Goal: Find specific page/section: Find specific page/section

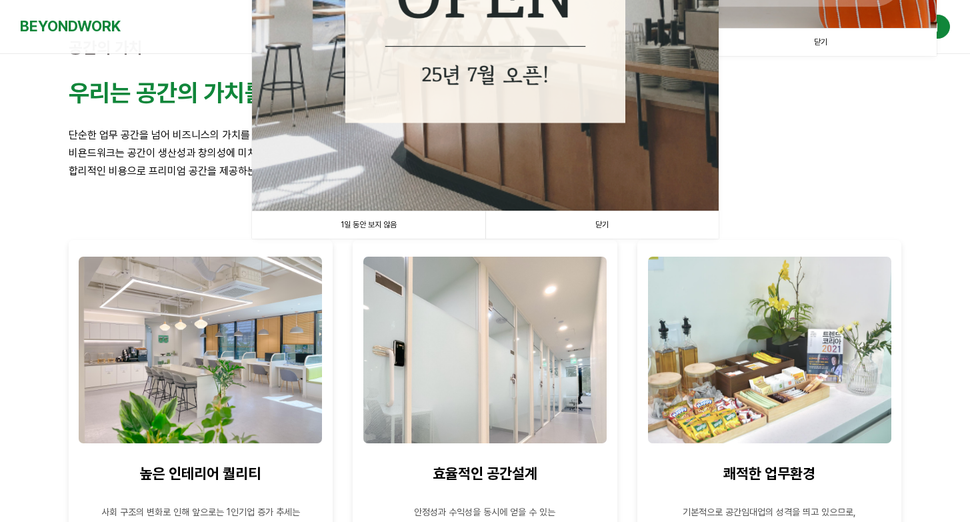
scroll to position [440, 0]
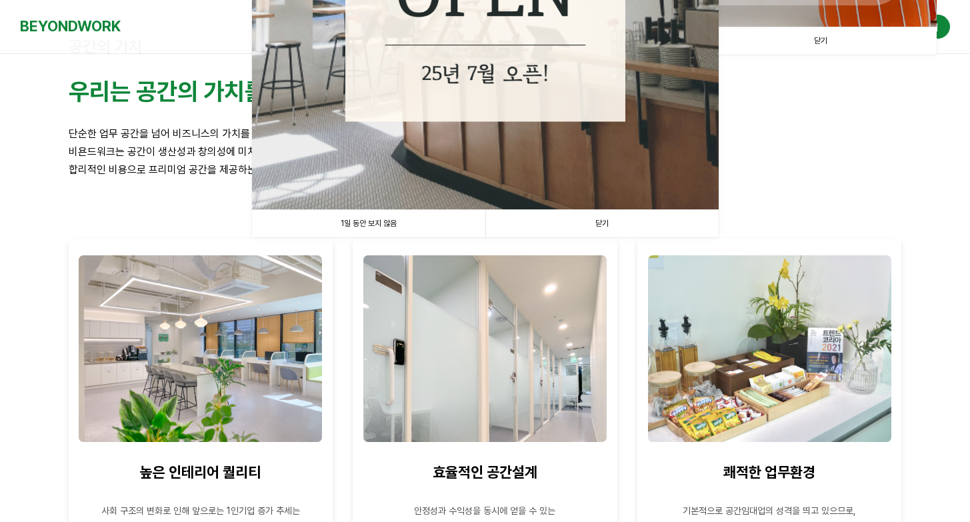
click at [616, 223] on link "닫기" at bounding box center [602, 223] width 233 height 27
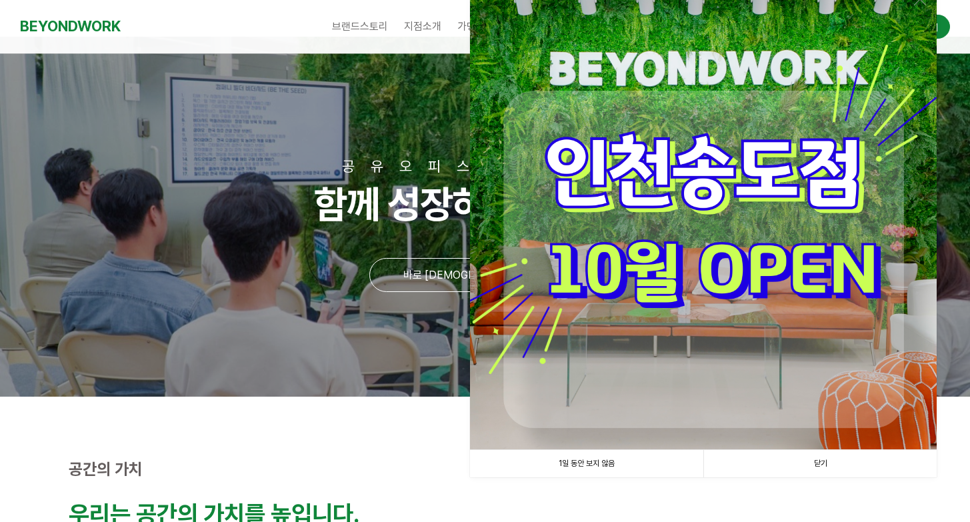
scroll to position [0, 0]
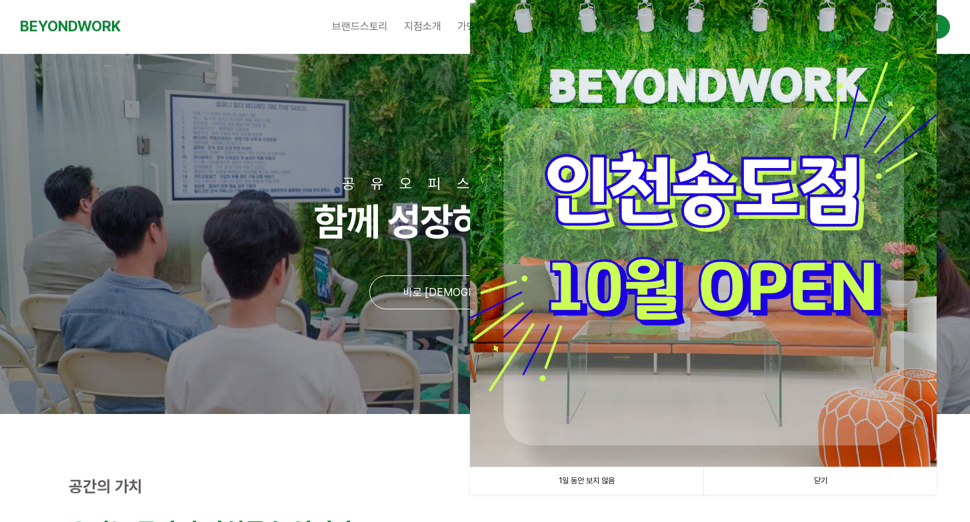
click at [831, 490] on link "닫기" at bounding box center [820, 481] width 233 height 27
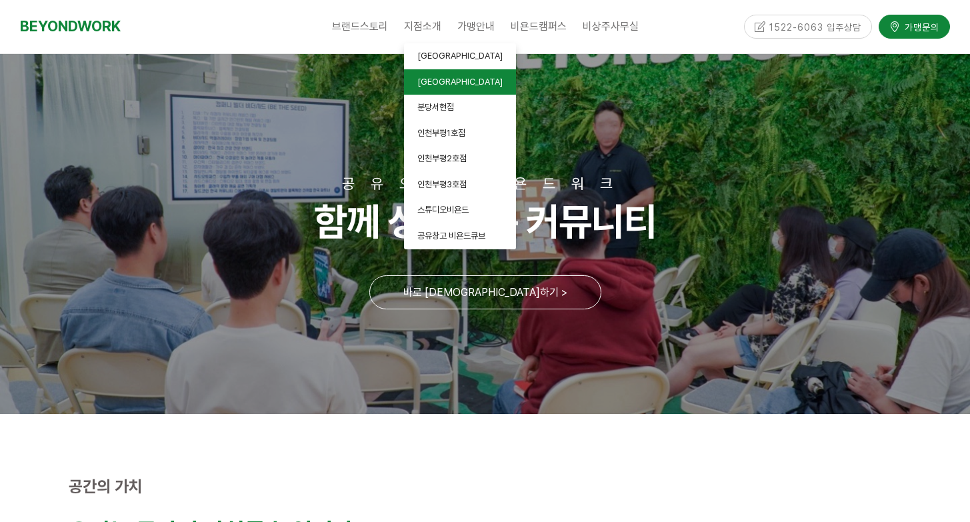
click at [427, 75] on link "[GEOGRAPHIC_DATA]" at bounding box center [460, 82] width 112 height 26
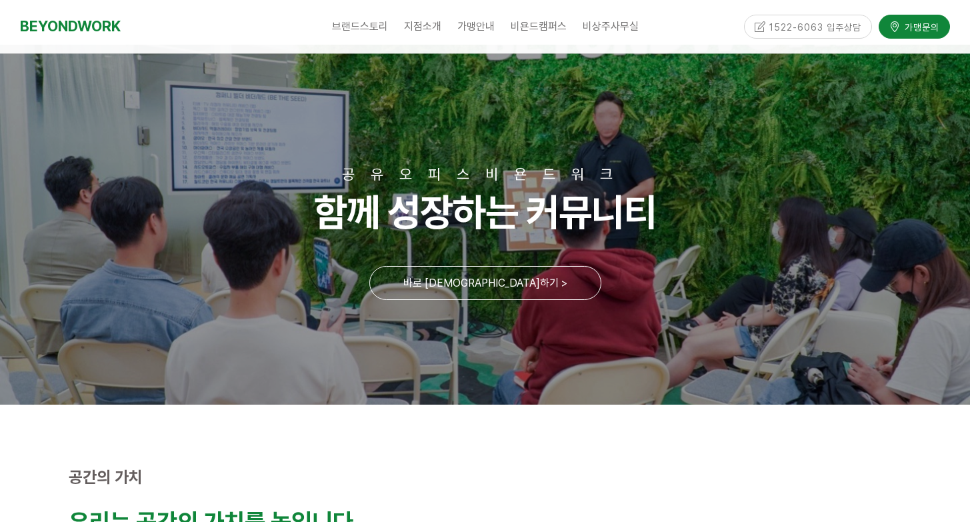
scroll to position [28, 0]
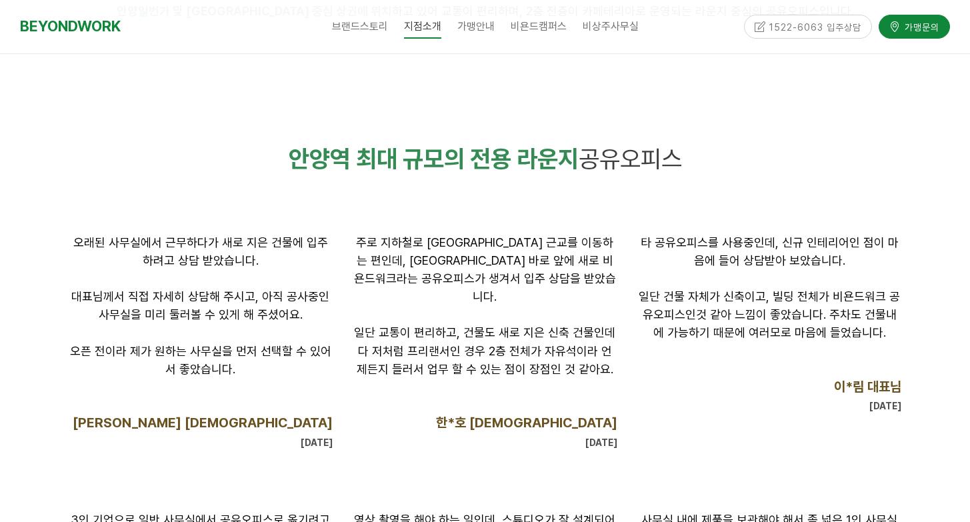
scroll to position [369, 0]
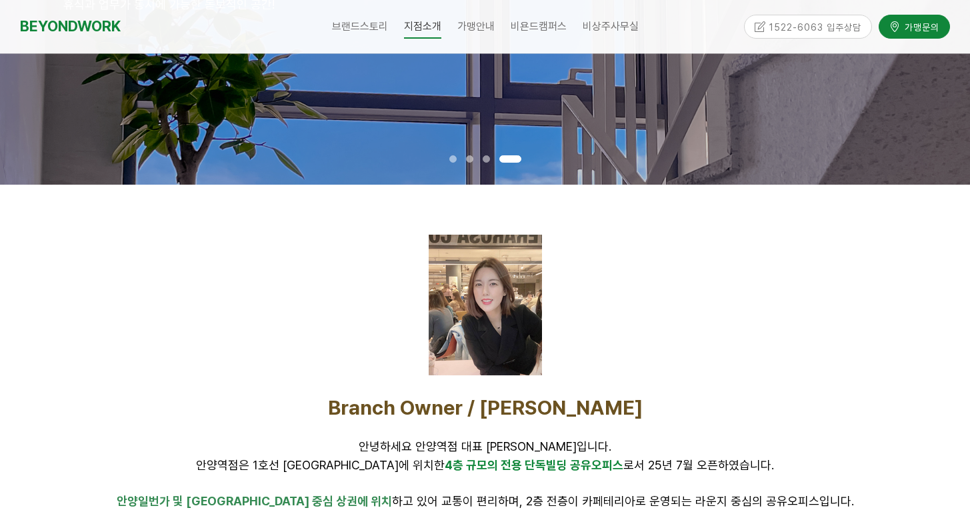
click at [761, 290] on div at bounding box center [486, 305] width 834 height 141
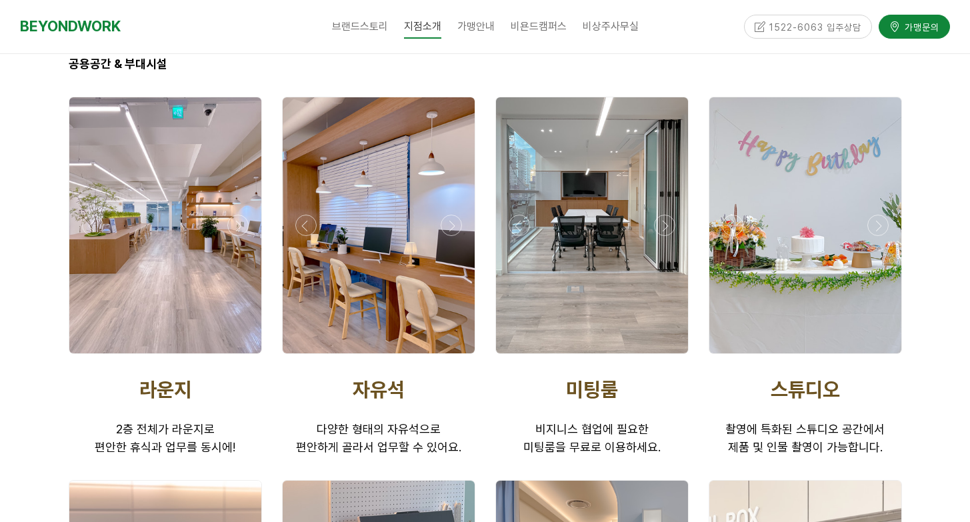
scroll to position [1981, 0]
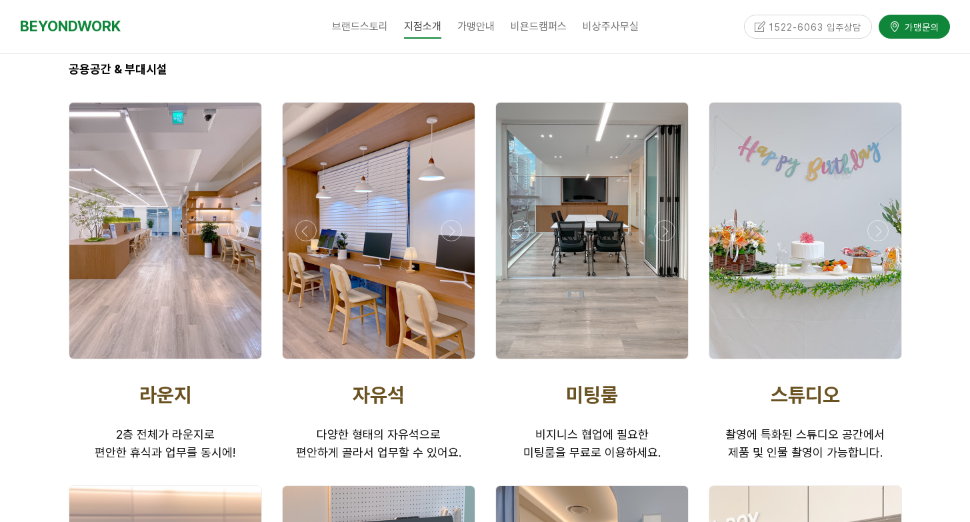
click at [615, 265] on div at bounding box center [592, 231] width 192 height 256
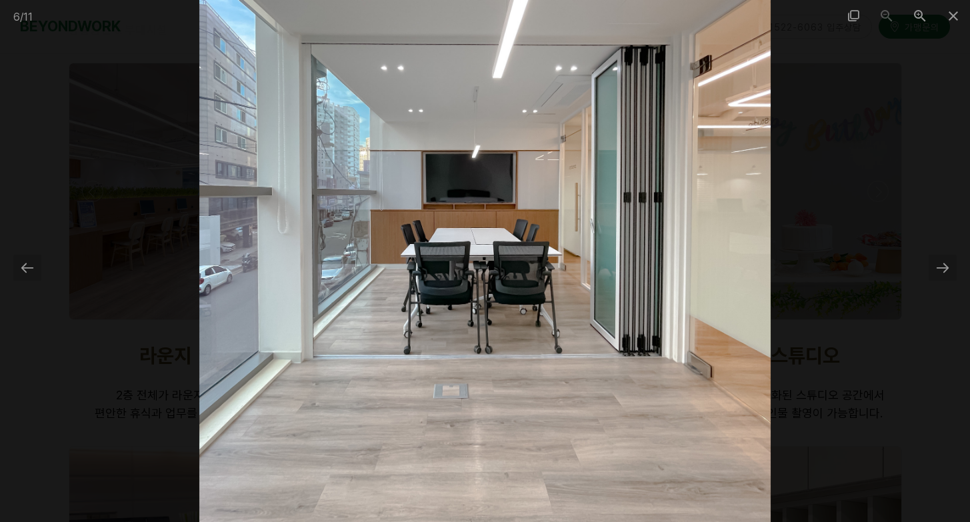
scroll to position [2021, 0]
click at [941, 271] on div at bounding box center [943, 268] width 28 height 26
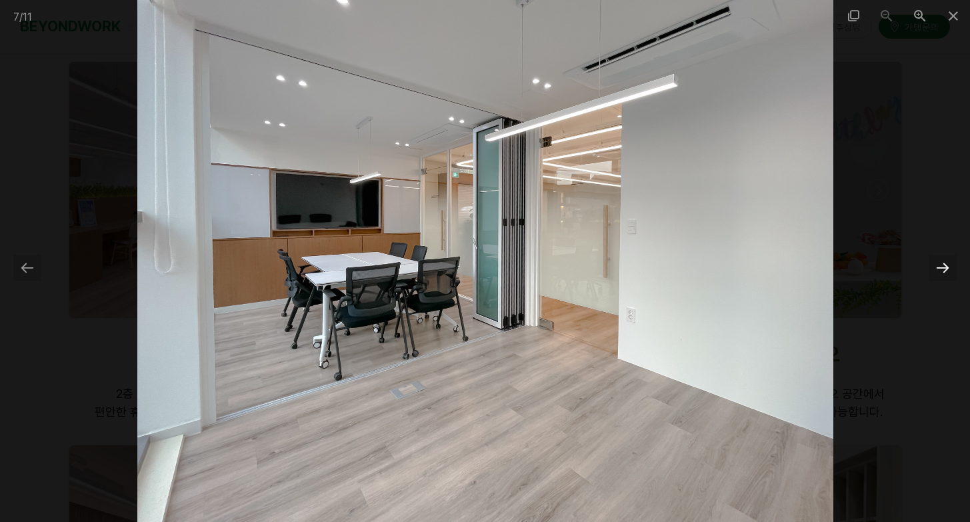
click at [941, 271] on div at bounding box center [943, 268] width 28 height 26
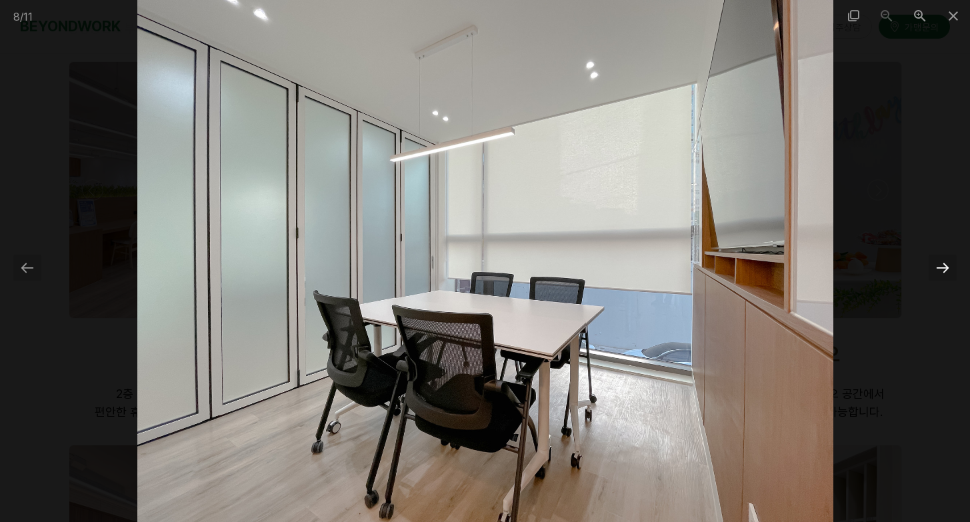
click at [941, 271] on div at bounding box center [943, 268] width 28 height 26
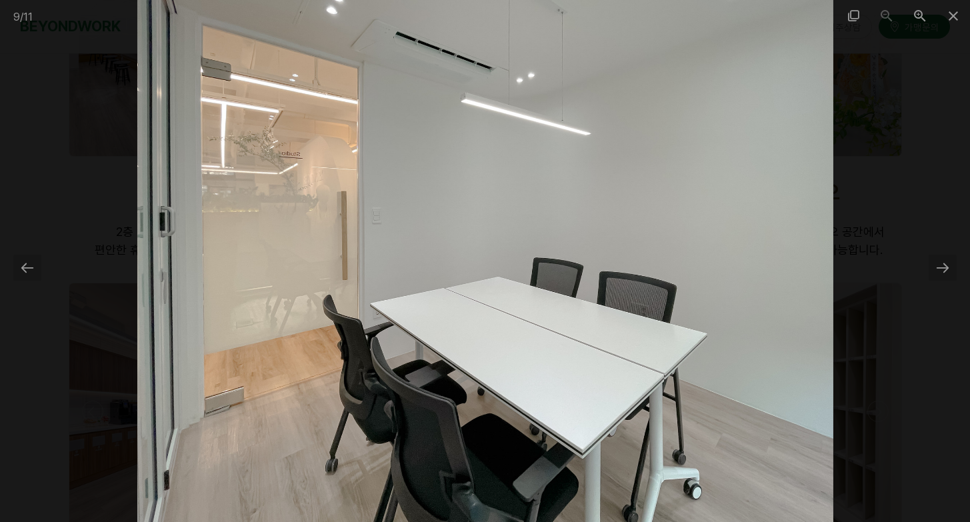
scroll to position [2196, 0]
click at [960, 13] on span at bounding box center [953, 15] width 33 height 31
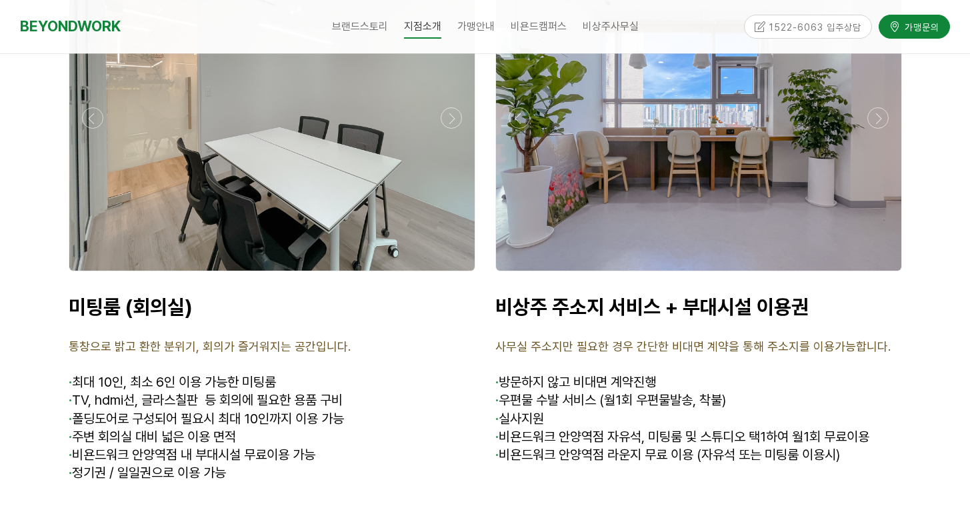
scroll to position [4932, 0]
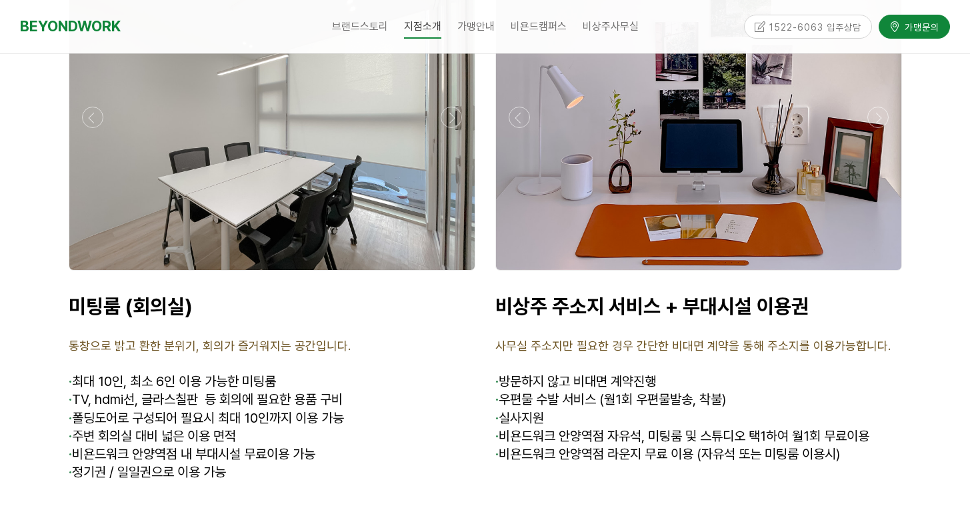
click at [768, 428] on span "· 비욘드워크 안양역점 자유석, 미팅룸 및 스튜디오 택1하여 월1회 무료이용" at bounding box center [683, 436] width 374 height 16
click at [801, 428] on span "· 비욘드워크 안양역점 자유석, 미팅룸 및 스튜디오 택1하여 월1회 무료이용" at bounding box center [683, 436] width 374 height 16
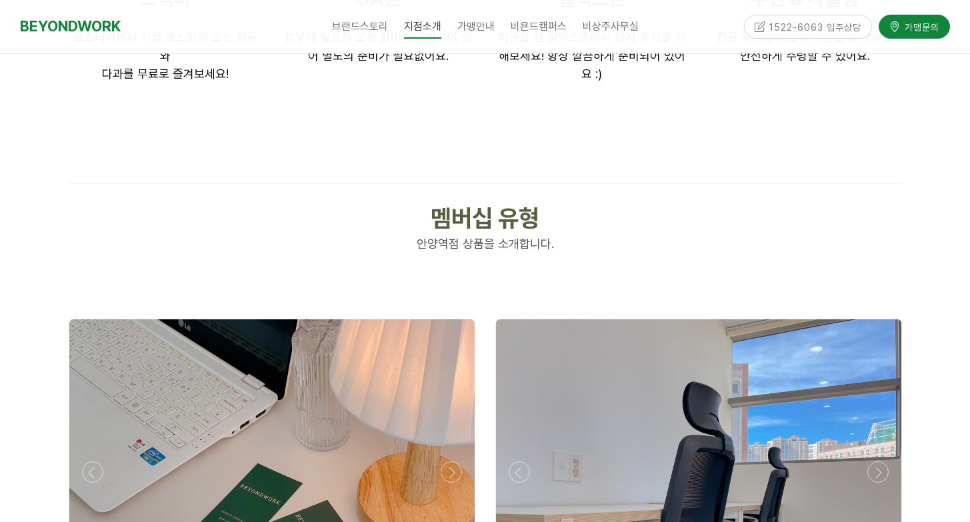
scroll to position [2670, 0]
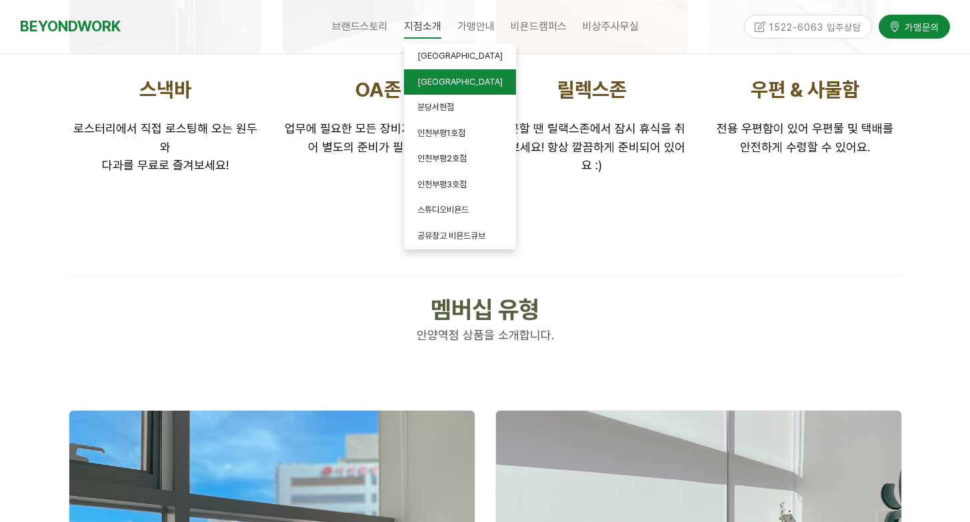
click at [427, 90] on link "[GEOGRAPHIC_DATA]" at bounding box center [460, 82] width 112 height 26
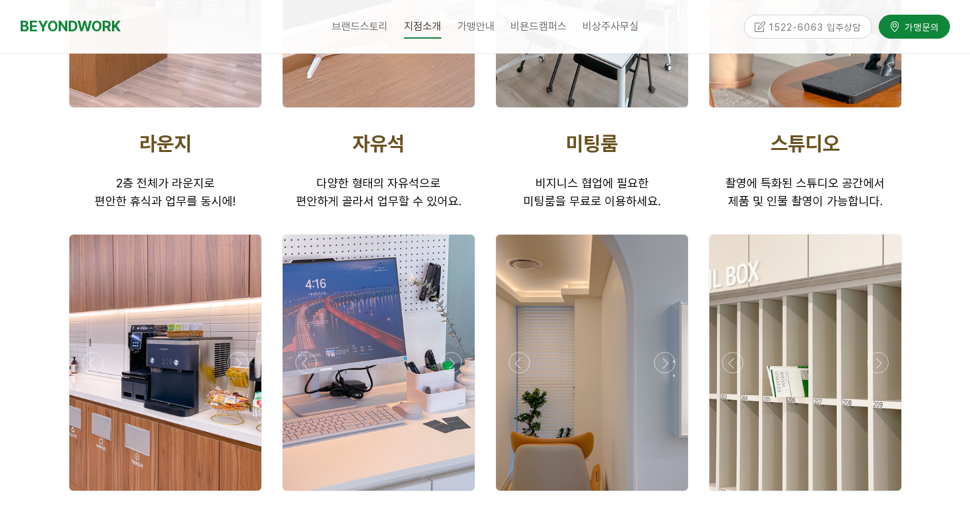
scroll to position [2234, 0]
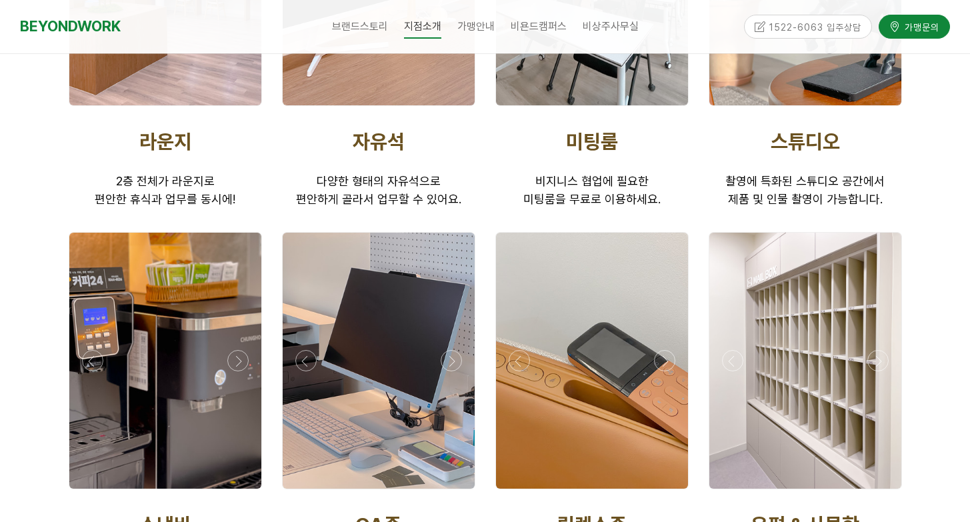
click at [607, 167] on p at bounding box center [592, 164] width 193 height 18
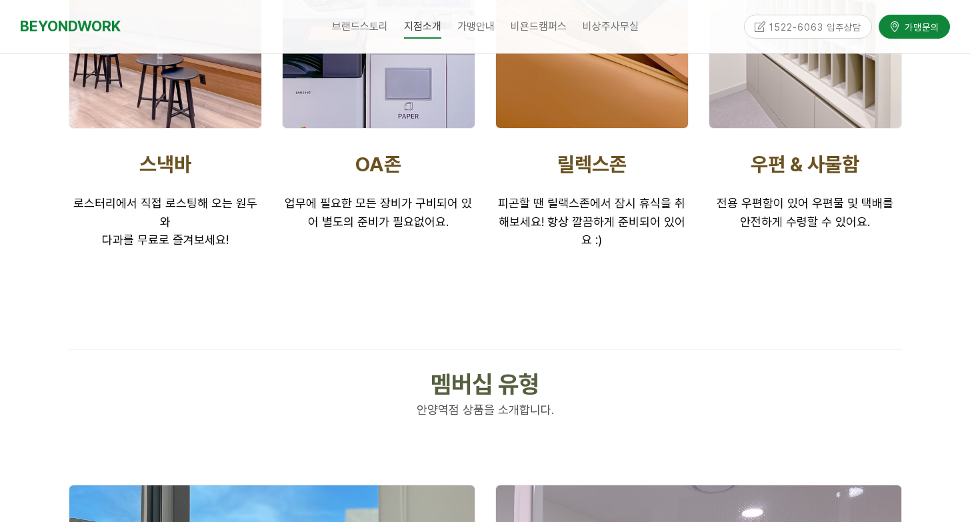
scroll to position [2123, 0]
